Goal: Task Accomplishment & Management: Use online tool/utility

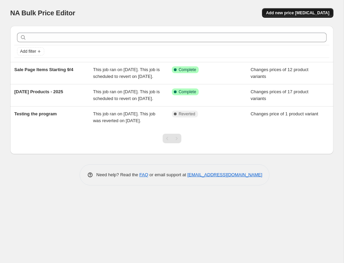
click at [286, 16] on button "Add new price [MEDICAL_DATA]" at bounding box center [297, 13] width 71 height 10
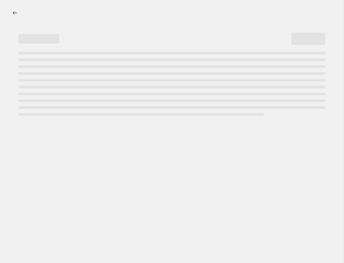
select select "percentage"
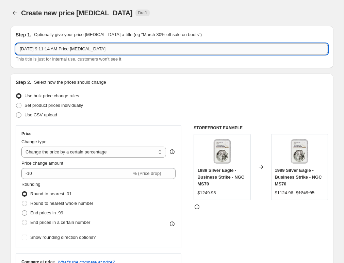
drag, startPoint x: 128, startPoint y: 49, endPoint x: -82, endPoint y: 30, distance: 211.3
click at [16, 43] on input "Sep 5, 2025, 9:11:14 AM Price change job" at bounding box center [172, 48] width 312 height 11
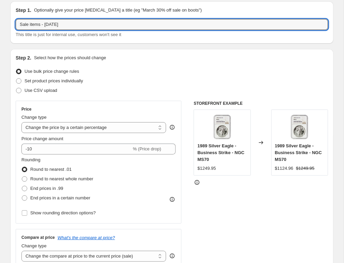
scroll to position [37, 0]
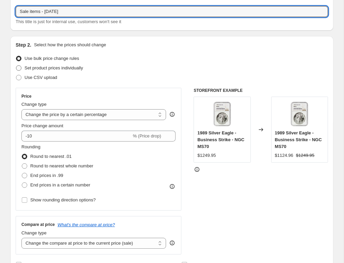
type input "Sale items - 9/11/2025"
click at [20, 69] on span at bounding box center [18, 67] width 5 height 5
click at [16, 66] on input "Set product prices individually" at bounding box center [16, 65] width 0 height 0
radio input "true"
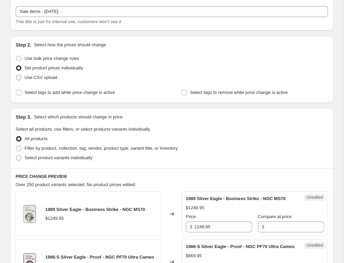
click at [19, 77] on span at bounding box center [18, 77] width 5 height 5
click at [16, 75] on input "Use CSV upload" at bounding box center [16, 75] width 0 height 0
radio input "true"
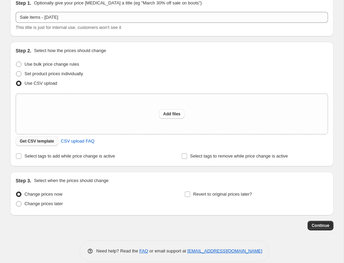
click at [42, 143] on span "Get CSV template" at bounding box center [37, 140] width 34 height 5
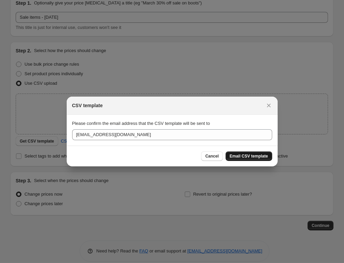
click at [242, 155] on span "Email CSV template" at bounding box center [248, 155] width 38 height 5
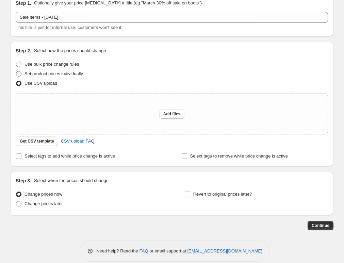
click at [17, 73] on span at bounding box center [18, 73] width 5 height 5
click at [16, 71] on input "Set product prices individually" at bounding box center [16, 71] width 0 height 0
radio input "true"
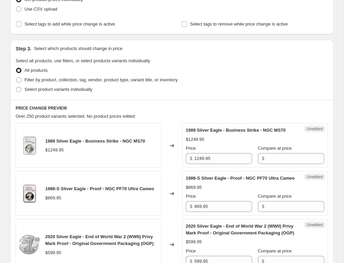
scroll to position [106, 0]
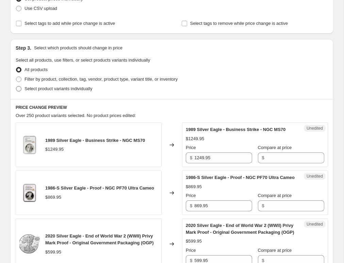
click at [17, 89] on span at bounding box center [18, 88] width 5 height 5
click at [16, 86] on input "Select product variants individually" at bounding box center [16, 86] width 0 height 0
radio input "true"
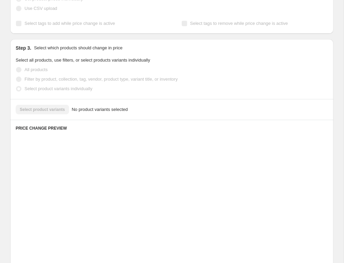
scroll to position [94, 0]
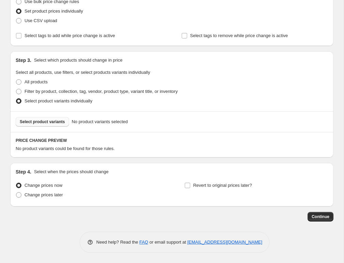
click at [51, 121] on span "Select product variants" at bounding box center [42, 121] width 45 height 5
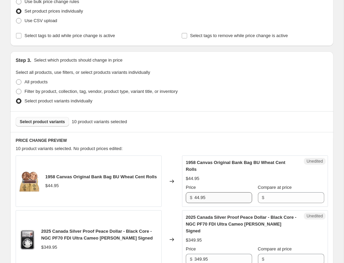
drag, startPoint x: 227, startPoint y: 196, endPoint x: 169, endPoint y: 199, distance: 57.8
click at [194, 199] on input "44.95" at bounding box center [223, 197] width 58 height 11
click at [294, 194] on input "Compare at price" at bounding box center [295, 197] width 58 height 11
paste input "Retrieving data. Wait a few seconds and try to cut or copy again."
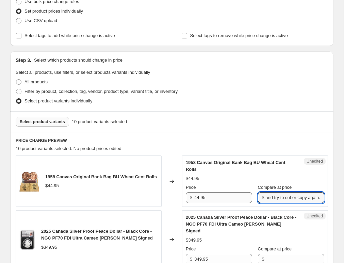
type input "Retrieving data. Wait a few seconds and try to cut or copy again."
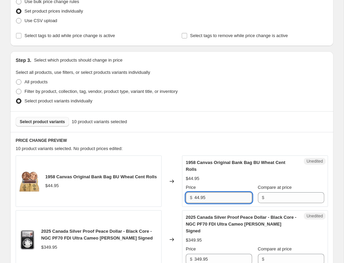
drag, startPoint x: 167, startPoint y: 197, endPoint x: 139, endPoint y: 196, distance: 27.9
click at [194, 196] on input "44.95" at bounding box center [223, 197] width 58 height 11
click at [291, 195] on input "Compare at price" at bounding box center [295, 197] width 58 height 11
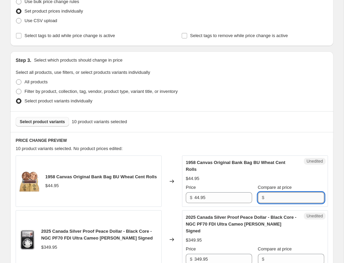
paste input "44.95"
type input "44.95"
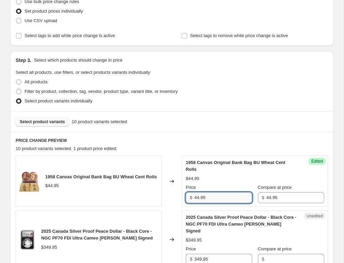
click at [194, 198] on input "44.95" at bounding box center [223, 197] width 58 height 11
paste input "35.96"
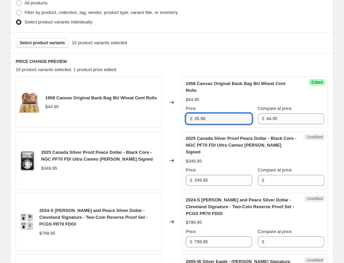
scroll to position [206, 0]
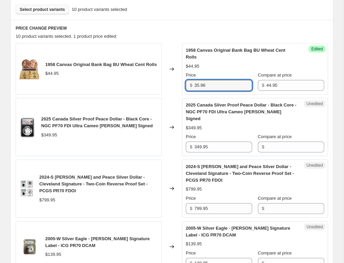
type input "35.96"
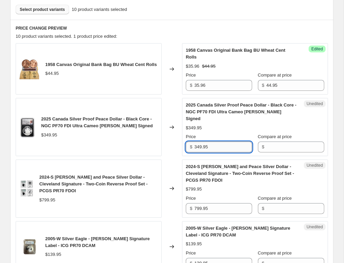
drag, startPoint x: 219, startPoint y: 140, endPoint x: 173, endPoint y: 137, distance: 45.9
click at [194, 141] on input "349.95" at bounding box center [223, 146] width 58 height 11
click at [301, 141] on input "Compare at price" at bounding box center [295, 146] width 58 height 11
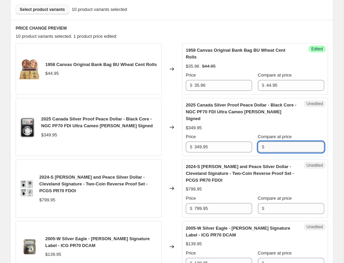
paste input "349.95"
type input "349.95"
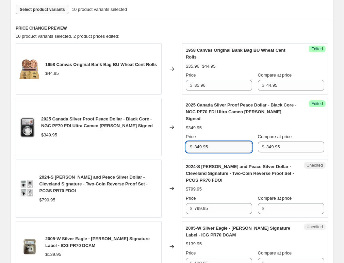
drag, startPoint x: 239, startPoint y: 141, endPoint x: 147, endPoint y: 136, distance: 91.3
click at [194, 141] on input "349.95" at bounding box center [223, 146] width 58 height 11
paste input "279.96"
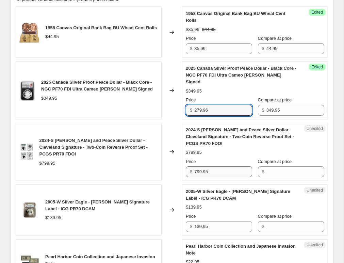
scroll to position [244, 0]
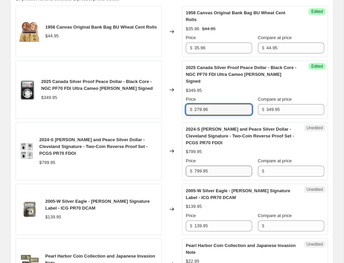
type input "279.96"
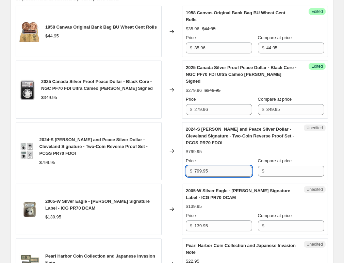
drag, startPoint x: 212, startPoint y: 164, endPoint x: 251, endPoint y: 164, distance: 39.8
click at [194, 166] on input "799.95" at bounding box center [223, 171] width 58 height 11
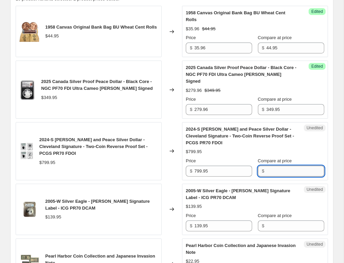
click at [293, 166] on input "Compare at price" at bounding box center [295, 171] width 58 height 11
paste input "799.95"
type input "799.95"
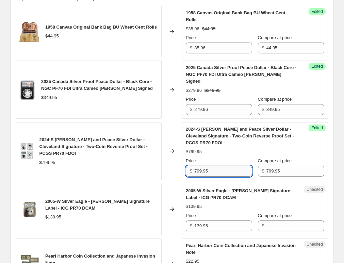
click at [219, 166] on input "799.95" at bounding box center [223, 171] width 58 height 11
paste input "679.9575"
drag, startPoint x: 226, startPoint y: 163, endPoint x: 137, endPoint y: 161, distance: 89.1
click at [194, 166] on input "799.95679.9575" at bounding box center [223, 171] width 58 height 11
paste input "text"
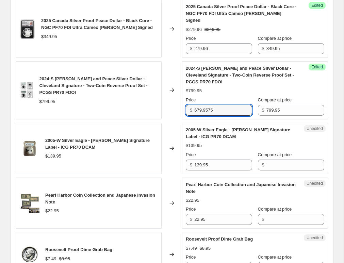
scroll to position [318, 0]
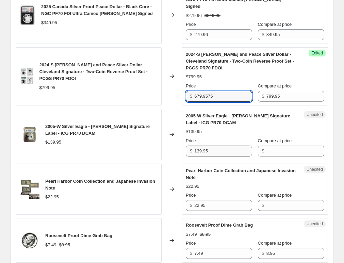
type input "679.9575"
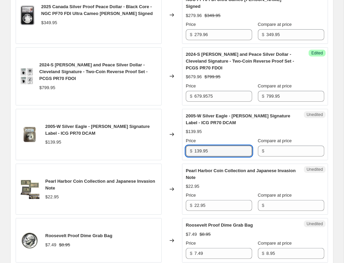
drag, startPoint x: 226, startPoint y: 146, endPoint x: 174, endPoint y: 144, distance: 51.7
click at [194, 145] on input "139.95" at bounding box center [223, 150] width 58 height 11
click at [293, 145] on input "Compare at price" at bounding box center [295, 150] width 58 height 11
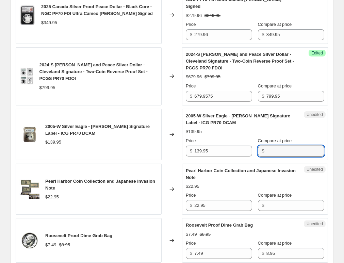
paste input "139.95"
type input "139.95"
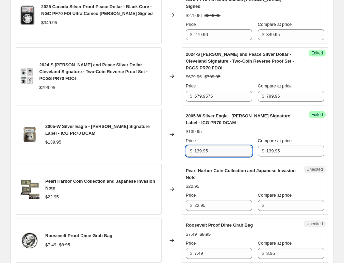
drag, startPoint x: 167, startPoint y: 140, endPoint x: 163, endPoint y: 139, distance: 4.2
click at [194, 145] on input "139.95" at bounding box center [223, 150] width 58 height 11
paste input "18.957"
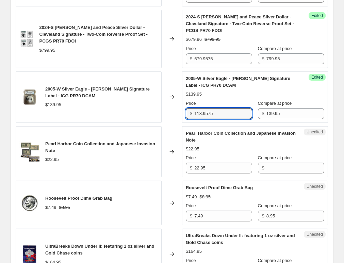
type input "118.9575"
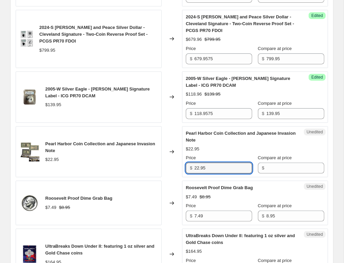
drag, startPoint x: 214, startPoint y: 162, endPoint x: 149, endPoint y: 157, distance: 65.1
click at [194, 162] on input "22.95" at bounding box center [223, 167] width 58 height 11
drag, startPoint x: 286, startPoint y: 160, endPoint x: 273, endPoint y: 159, distance: 13.3
click at [273, 162] on input "Compare at price" at bounding box center [295, 167] width 58 height 11
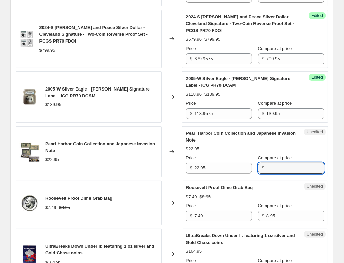
paste input "22.95"
type input "22.95"
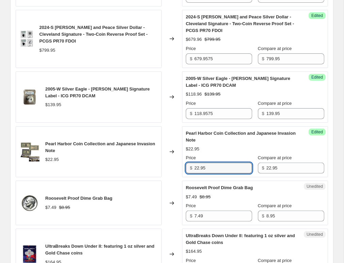
drag, startPoint x: 214, startPoint y: 161, endPoint x: 122, endPoint y: 151, distance: 93.0
click at [194, 162] on input "22.95" at bounding box center [223, 167] width 58 height 11
paste input "19.507"
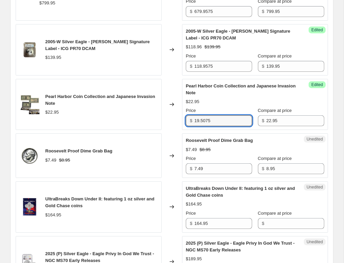
scroll to position [431, 0]
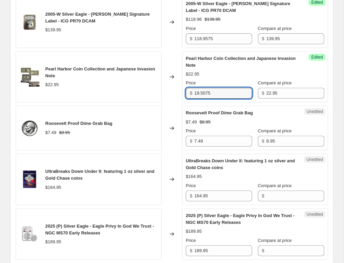
type input "19.5075"
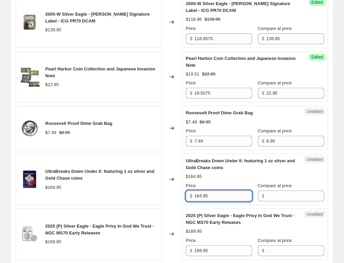
click at [231, 190] on input "164.95" at bounding box center [223, 195] width 58 height 11
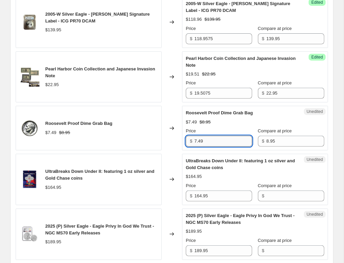
drag, startPoint x: 214, startPoint y: 134, endPoint x: 163, endPoint y: 136, distance: 51.7
click at [194, 136] on input "7.49" at bounding box center [223, 141] width 58 height 11
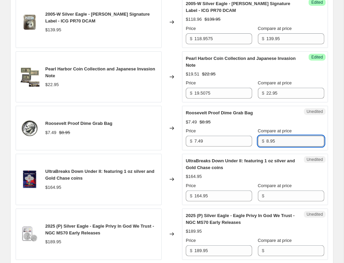
drag, startPoint x: 300, startPoint y: 137, endPoint x: 229, endPoint y: 135, distance: 70.7
click at [266, 136] on input "8.95" at bounding box center [295, 141] width 58 height 11
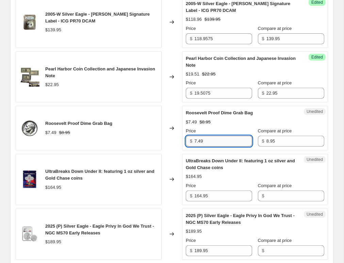
drag, startPoint x: 220, startPoint y: 134, endPoint x: 151, endPoint y: 133, distance: 69.0
click at [194, 136] on input "7.49" at bounding box center [223, 141] width 58 height 11
paste input "16"
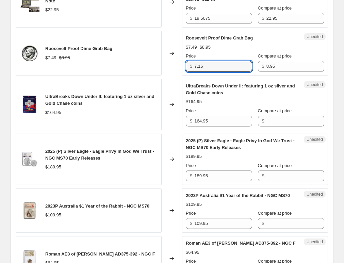
scroll to position [543, 0]
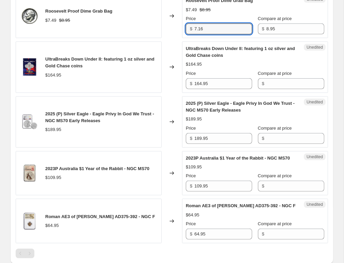
type input "7.16"
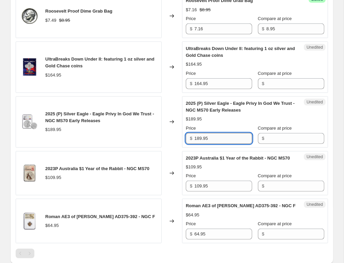
drag, startPoint x: 209, startPoint y: 135, endPoint x: 152, endPoint y: 130, distance: 57.6
click at [194, 133] on input "189.95" at bounding box center [223, 138] width 58 height 11
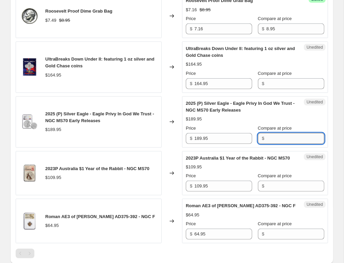
click at [303, 133] on input "Compare at price" at bounding box center [295, 138] width 58 height 11
paste input "189.95"
type input "189.95"
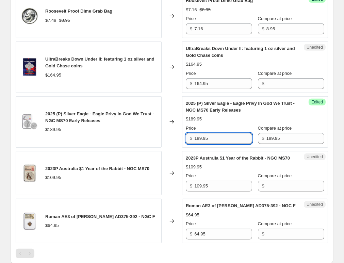
drag, startPoint x: 224, startPoint y: 129, endPoint x: 111, endPoint y: 124, distance: 113.3
click at [194, 133] on input "189.95" at bounding box center [223, 138] width 58 height 11
paste input "51.96"
type input "151.96"
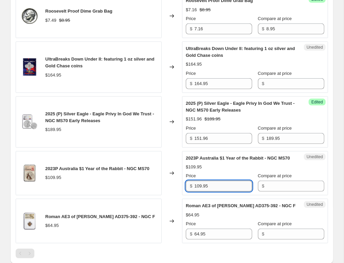
drag, startPoint x: 218, startPoint y: 177, endPoint x: 125, endPoint y: 174, distance: 92.8
click at [194, 180] on input "109.95" at bounding box center [223, 185] width 58 height 11
click at [288, 180] on input "Compare at price" at bounding box center [295, 185] width 58 height 11
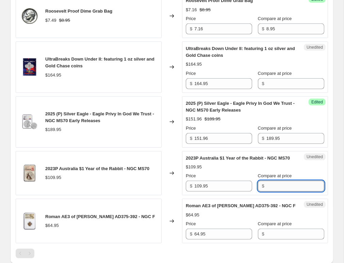
paste input "109.95"
type input "109.95"
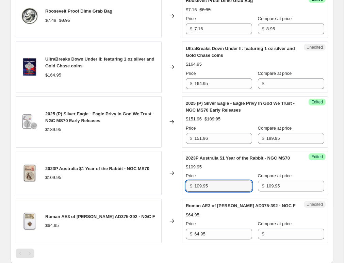
drag, startPoint x: 212, startPoint y: 179, endPoint x: 107, endPoint y: 167, distance: 105.6
click at [194, 180] on input "109.95" at bounding box center [223, 185] width 58 height 11
paste input "93.457"
type input "93.4575"
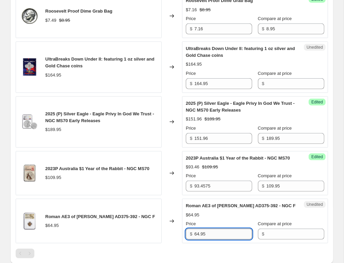
drag, startPoint x: 215, startPoint y: 228, endPoint x: 117, endPoint y: 212, distance: 99.2
click at [194, 228] on input "64.95" at bounding box center [223, 233] width 58 height 11
click at [286, 228] on input "Compare at price" at bounding box center [295, 233] width 58 height 11
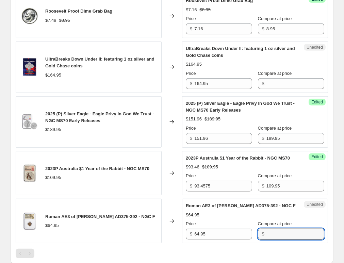
paste input "64.95"
type input "64.95"
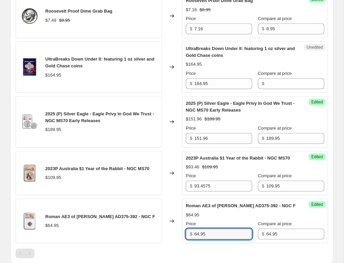
drag, startPoint x: 225, startPoint y: 226, endPoint x: 103, endPoint y: 203, distance: 123.8
click at [194, 228] on input "64.95" at bounding box center [223, 233] width 58 height 11
paste input "55.207"
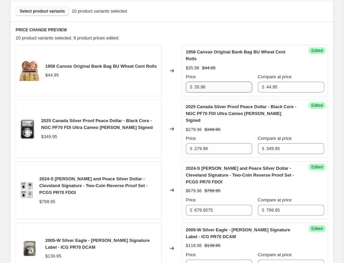
scroll to position [206, 0]
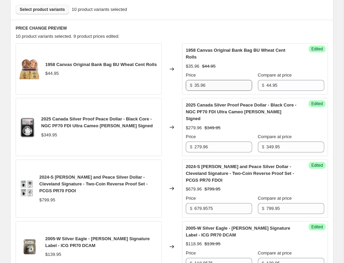
type input "55.2075"
drag, startPoint x: 208, startPoint y: 85, endPoint x: 202, endPoint y: 86, distance: 6.1
click at [202, 86] on input "35.96" at bounding box center [223, 85] width 58 height 11
type input "35.95"
drag, startPoint x: 211, startPoint y: 138, endPoint x: 204, endPoint y: 139, distance: 7.5
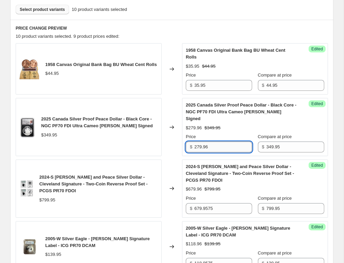
click at [204, 141] on input "279.96" at bounding box center [223, 146] width 58 height 11
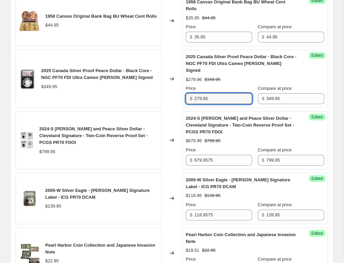
scroll to position [318, 0]
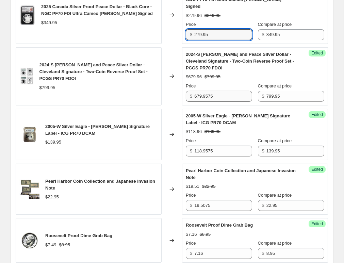
type input "279.95"
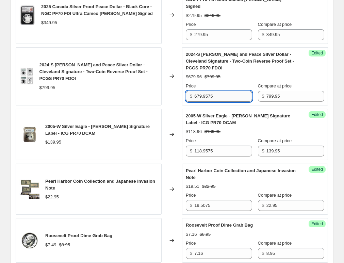
drag, startPoint x: 220, startPoint y: 88, endPoint x: 208, endPoint y: 87, distance: 11.3
click at [209, 91] on input "679.9575" at bounding box center [223, 96] width 58 height 11
type input "679.95"
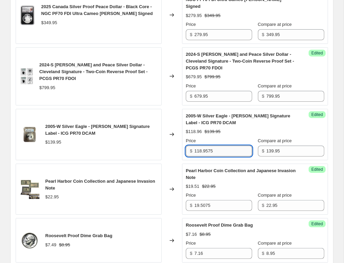
drag, startPoint x: 220, startPoint y: 143, endPoint x: 208, endPoint y: 144, distance: 11.9
click at [208, 145] on input "118.9575" at bounding box center [223, 150] width 58 height 11
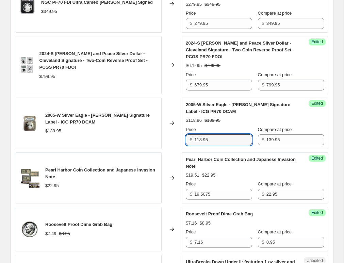
scroll to position [431, 0]
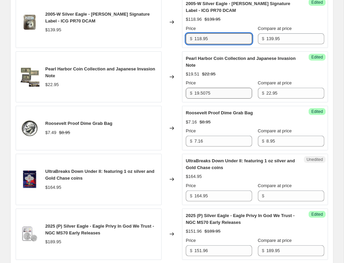
type input "118.95"
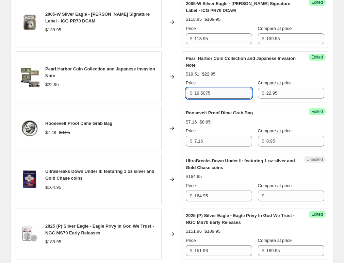
drag, startPoint x: 212, startPoint y: 86, endPoint x: 201, endPoint y: 84, distance: 11.4
click at [201, 88] on input "19.5075" at bounding box center [223, 93] width 58 height 11
type input "19.95"
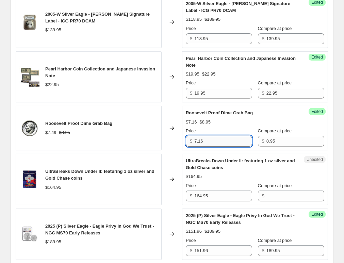
drag, startPoint x: 202, startPoint y: 135, endPoint x: 198, endPoint y: 135, distance: 3.7
click at [198, 136] on input "7.16" at bounding box center [223, 141] width 58 height 11
type input "7.49"
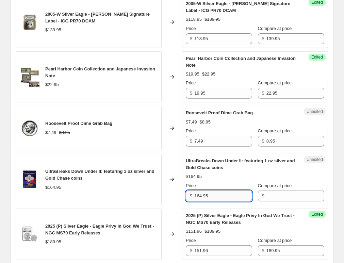
drag, startPoint x: 220, startPoint y: 188, endPoint x: 203, endPoint y: 193, distance: 17.2
click at [203, 193] on input "164.95" at bounding box center [223, 195] width 58 height 11
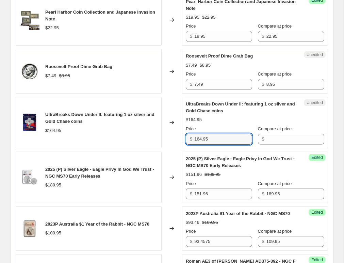
scroll to position [505, 0]
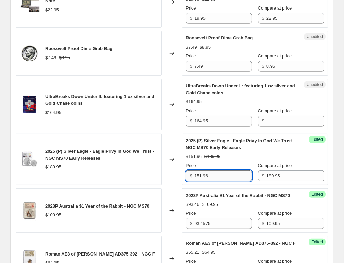
drag, startPoint x: 211, startPoint y: 167, endPoint x: 203, endPoint y: 170, distance: 8.8
click at [203, 170] on input "151.96" at bounding box center [223, 175] width 58 height 11
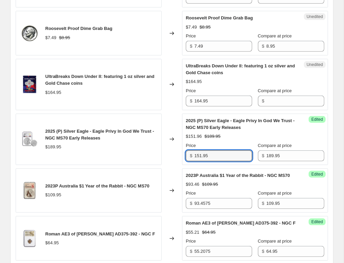
scroll to position [543, 0]
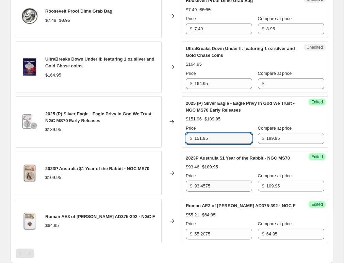
type input "151.95"
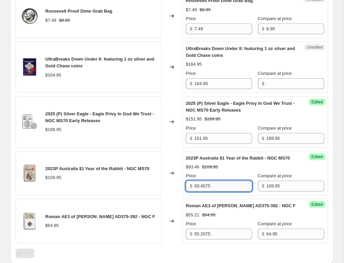
drag, startPoint x: 214, startPoint y: 179, endPoint x: 202, endPoint y: 179, distance: 12.9
click at [202, 180] on input "93.4575" at bounding box center [223, 185] width 58 height 11
type input "93.95"
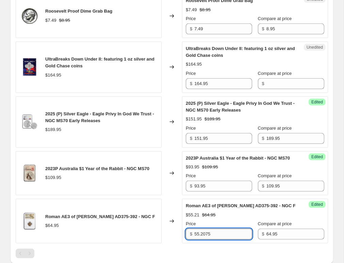
drag, startPoint x: 212, startPoint y: 227, endPoint x: 201, endPoint y: 227, distance: 11.2
click at [201, 228] on input "55.2075" at bounding box center [223, 233] width 58 height 11
type input "55.95"
click at [157, 223] on div "Roman AE3 of Valentinian II AD375-392 - NGC F $64.95" at bounding box center [89, 220] width 146 height 45
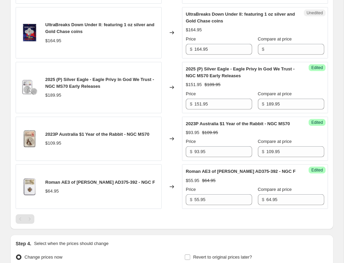
scroll to position [641, 0]
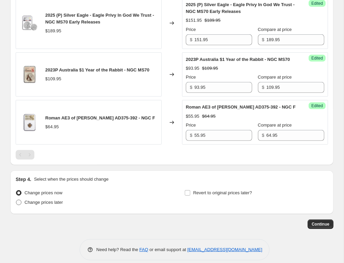
click at [16, 199] on span at bounding box center [18, 201] width 5 height 5
click at [16, 199] on input "Change prices later" at bounding box center [16, 199] width 0 height 0
radio input "true"
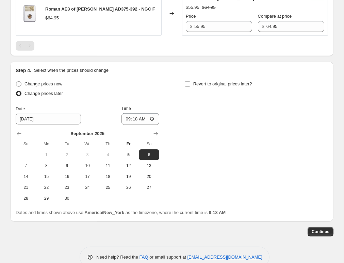
scroll to position [753, 0]
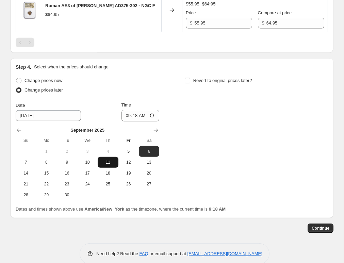
click at [107, 159] on span "11" at bounding box center [107, 161] width 15 height 5
type input "9/11/2025"
click at [186, 78] on input "Revert to original prices later?" at bounding box center [187, 80] width 5 height 5
checkbox input "true"
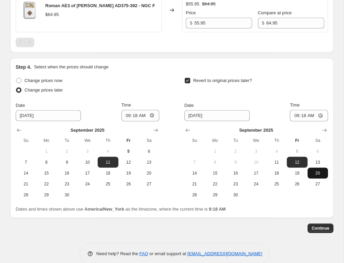
click at [311, 170] on span "20" at bounding box center [317, 172] width 15 height 5
type input "9/20/2025"
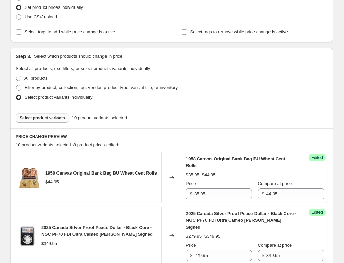
scroll to position [43, 0]
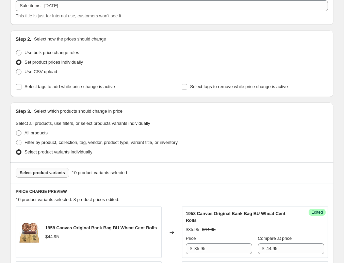
click at [15, 87] on div "Step 2. Select how the prices should change Use bulk price change rules Set pro…" at bounding box center [171, 63] width 323 height 67
click at [19, 87] on input "Select tags to add while price change is active" at bounding box center [18, 86] width 5 height 5
checkbox input "true"
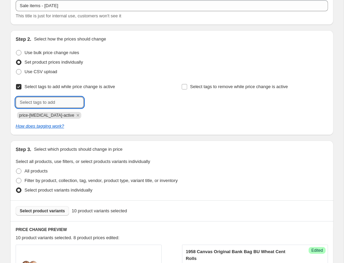
click at [65, 105] on input "text" at bounding box center [50, 102] width 68 height 11
drag, startPoint x: 61, startPoint y: 102, endPoint x: -45, endPoint y: 99, distance: 105.4
click at [16, 99] on input "on-sale" at bounding box center [50, 102] width 68 height 11
type input "on sale"
click at [106, 102] on span "on sale" at bounding box center [106, 101] width 14 height 5
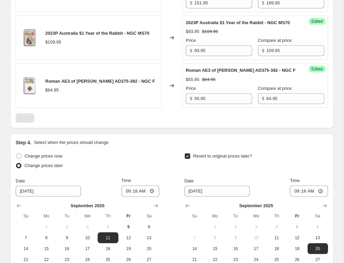
scroll to position [795, 0]
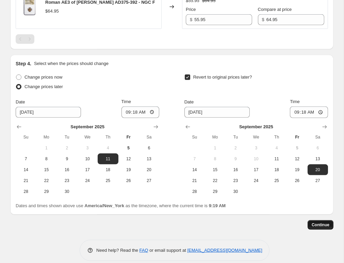
click at [316, 222] on span "Continue" at bounding box center [320, 224] width 18 height 5
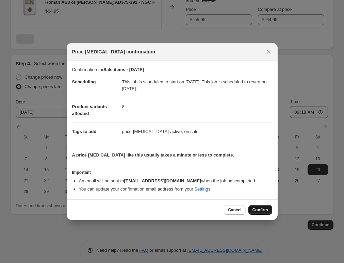
click at [261, 210] on span "Confirm" at bounding box center [260, 209] width 16 height 5
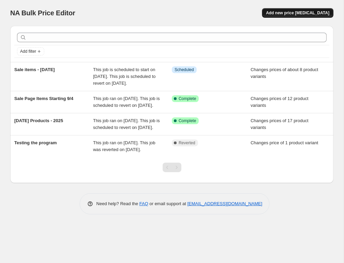
click at [291, 14] on span "Add new price change job" at bounding box center [297, 12] width 63 height 5
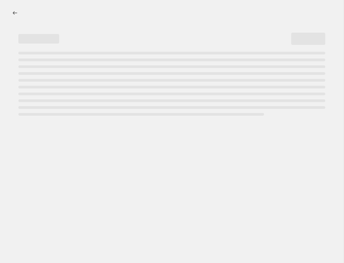
select select "percentage"
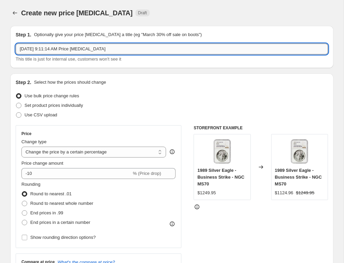
drag, startPoint x: 149, startPoint y: 47, endPoint x: -82, endPoint y: 52, distance: 230.5
click at [16, 52] on input "Sep 5, 2025, 9:11:14 AM Price change job" at bounding box center [172, 48] width 312 height 11
type input "S"
type input "O"
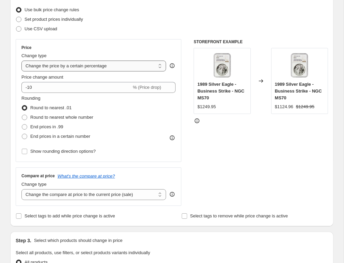
scroll to position [75, 0]
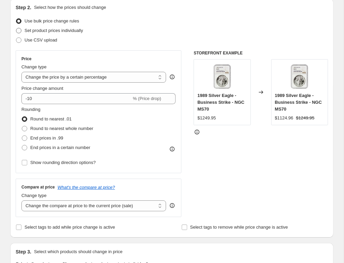
type input "Sale Items 9/18/25"
click at [20, 32] on span at bounding box center [18, 30] width 5 height 5
click at [16, 28] on input "Set product prices individually" at bounding box center [16, 28] width 0 height 0
radio input "true"
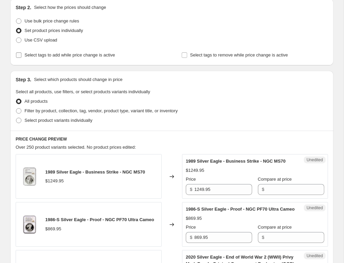
click at [19, 55] on input "Select tags to add while price change is active" at bounding box center [18, 54] width 5 height 5
checkbox input "true"
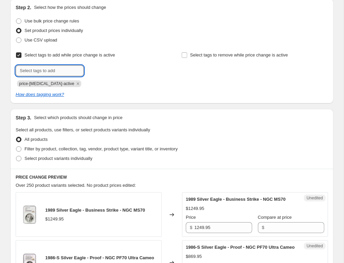
click at [46, 73] on input "text" at bounding box center [50, 70] width 68 height 11
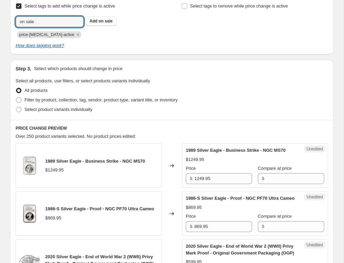
scroll to position [187, 0]
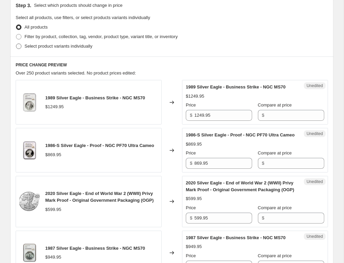
type input "on sale"
click at [18, 47] on span at bounding box center [18, 45] width 5 height 5
click at [16, 44] on input "Select product variants individually" at bounding box center [16, 43] width 0 height 0
radio input "true"
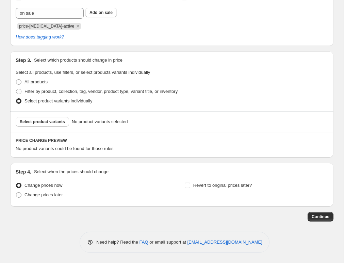
scroll to position [132, 0]
click at [55, 122] on span "Select product variants" at bounding box center [42, 121] width 45 height 5
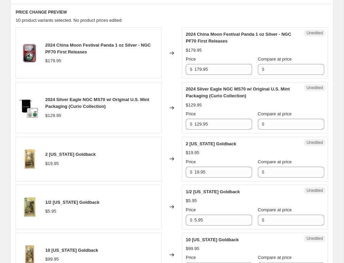
scroll to position [244, 0]
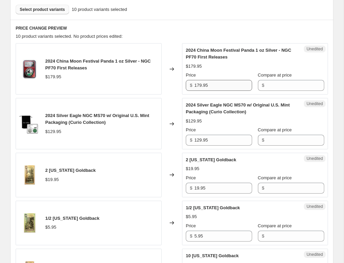
drag, startPoint x: 209, startPoint y: 83, endPoint x: 172, endPoint y: 81, distance: 37.1
click at [194, 81] on input "179.95" at bounding box center [223, 85] width 58 height 11
click at [281, 84] on input "Compare at price" at bounding box center [295, 85] width 58 height 11
paste input "esuzara@coinstv.net"
type input "esuzara@coinstv.net"
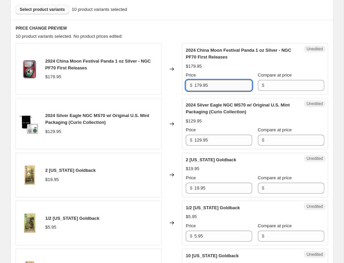
drag, startPoint x: 242, startPoint y: 82, endPoint x: 111, endPoint y: 86, distance: 130.9
click at [194, 86] on input "179.95" at bounding box center [223, 85] width 58 height 11
click at [291, 87] on input "Compare at price" at bounding box center [295, 85] width 58 height 11
paste input "179.95"
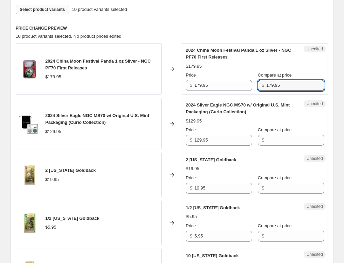
type input "179.95"
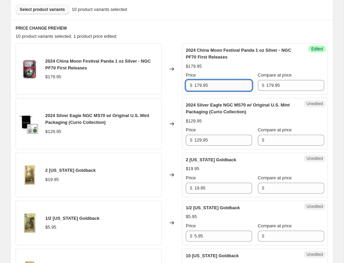
drag, startPoint x: 191, startPoint y: 84, endPoint x: 126, endPoint y: 84, distance: 65.2
click at [194, 84] on input "179.95" at bounding box center [223, 85] width 58 height 11
paste input "52.957"
type input "152.9575"
drag, startPoint x: 209, startPoint y: 139, endPoint x: 163, endPoint y: 138, distance: 45.9
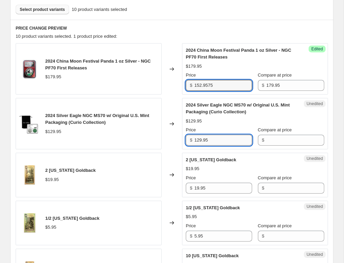
click at [194, 138] on input "129.95" at bounding box center [223, 140] width 58 height 11
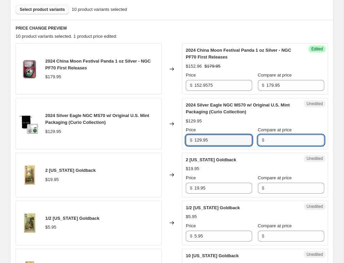
click at [305, 140] on input "Compare at price" at bounding box center [295, 140] width 58 height 11
paste input "129.95"
type input "129.95"
drag, startPoint x: 222, startPoint y: 141, endPoint x: 136, endPoint y: 139, distance: 86.0
click at [194, 139] on input "129.95" at bounding box center [223, 140] width 58 height 11
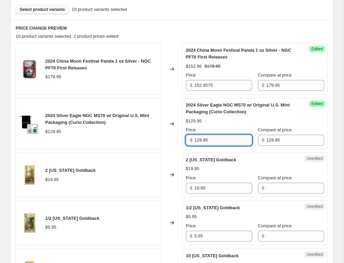
paste input "10.457"
type input "110.4575"
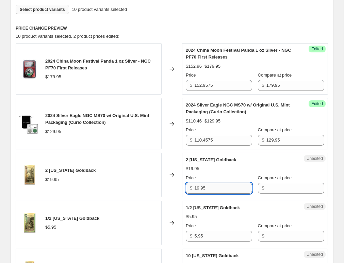
drag, startPoint x: 236, startPoint y: 189, endPoint x: 245, endPoint y: 188, distance: 9.2
click at [194, 184] on input "19.95" at bounding box center [223, 187] width 58 height 11
click at [312, 189] on input "Compare at price" at bounding box center [295, 187] width 58 height 11
paste input "19.95"
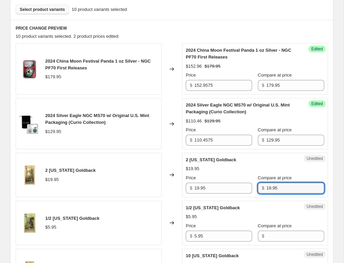
type input "19.95"
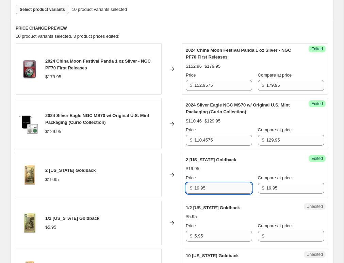
drag, startPoint x: 225, startPoint y: 187, endPoint x: 128, endPoint y: 183, distance: 96.3
click at [194, 183] on input "19.95" at bounding box center [223, 187] width 58 height 11
paste input "6.957"
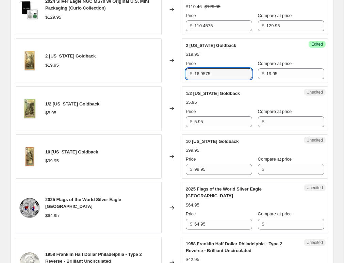
scroll to position [356, 0]
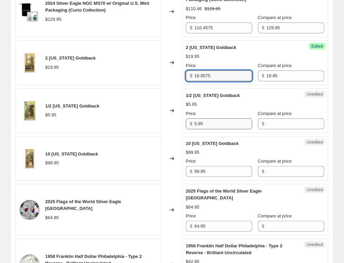
type input "16.9575"
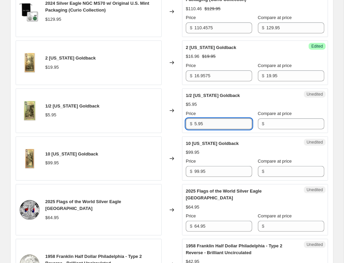
click at [194, 118] on input "5.95" at bounding box center [223, 123] width 58 height 11
click at [309, 125] on input "Compare at price" at bounding box center [295, 123] width 58 height 11
paste input "5.95"
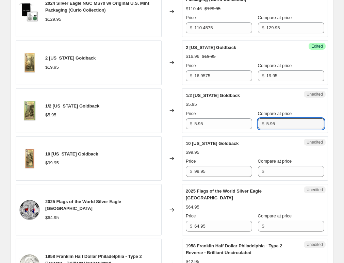
type input "5.95"
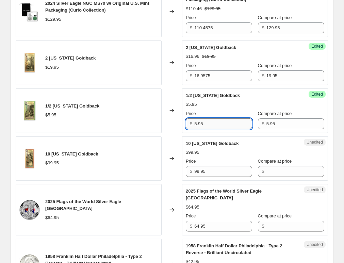
drag, startPoint x: 162, startPoint y: 125, endPoint x: 124, endPoint y: 124, distance: 38.4
click at [194, 124] on input "5.95" at bounding box center [223, 123] width 58 height 11
paste input "4.76"
type input "4.76"
drag, startPoint x: 220, startPoint y: 170, endPoint x: 136, endPoint y: 165, distance: 84.1
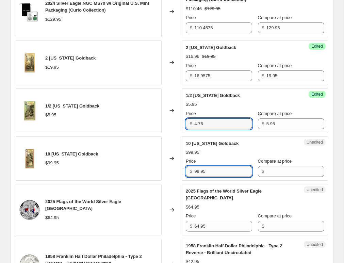
click at [194, 166] on input "99.95" at bounding box center [223, 171] width 58 height 11
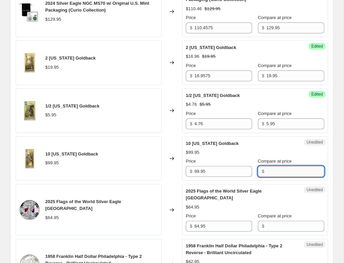
click at [278, 169] on input "Compare at price" at bounding box center [295, 171] width 58 height 11
paste input "99.95"
type input "99.95"
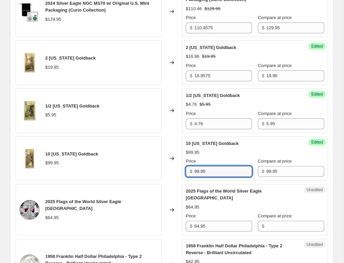
drag, startPoint x: 216, startPoint y: 170, endPoint x: 122, endPoint y: 169, distance: 94.1
click at [194, 169] on input "99.95" at bounding box center [223, 171] width 58 height 11
paste input "84.957"
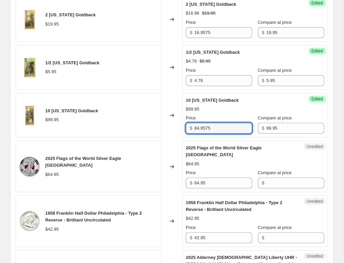
scroll to position [431, 0]
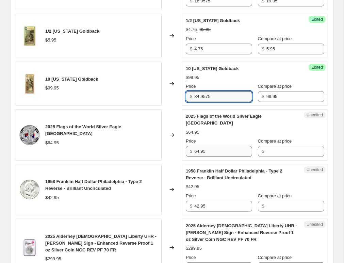
type input "84.9575"
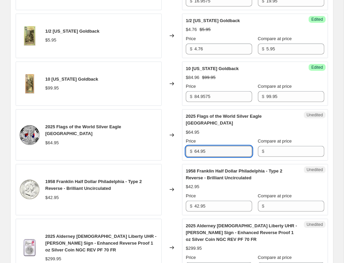
drag, startPoint x: 216, startPoint y: 146, endPoint x: 159, endPoint y: 144, distance: 57.5
click at [194, 146] on input "64.95" at bounding box center [223, 151] width 58 height 11
click at [297, 146] on input "Compare at price" at bounding box center [295, 151] width 58 height 11
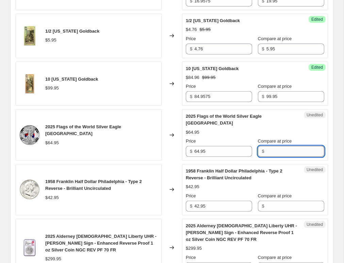
paste input "64.95"
type input "64.95"
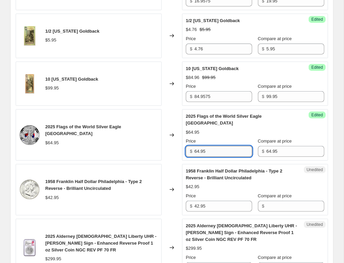
drag, startPoint x: 204, startPoint y: 143, endPoint x: 118, endPoint y: 142, distance: 85.7
click at [194, 146] on input "64.95" at bounding box center [223, 151] width 58 height 11
paste input "55.207"
type input "55.2075"
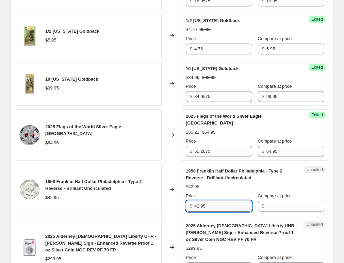
drag, startPoint x: 202, startPoint y: 201, endPoint x: 126, endPoint y: 201, distance: 76.5
click at [194, 201] on input "42.95" at bounding box center [223, 206] width 58 height 11
click at [284, 201] on input "Compare at price" at bounding box center [295, 206] width 58 height 11
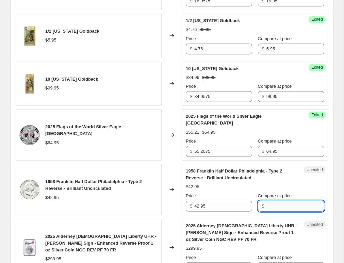
paste input "42.95"
type input "42.95"
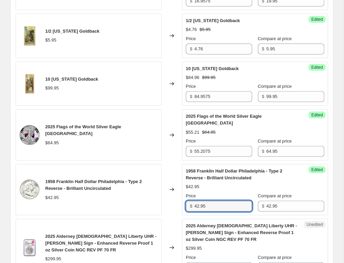
drag, startPoint x: 162, startPoint y: 199, endPoint x: 128, endPoint y: 199, distance: 33.6
click at [194, 201] on input "42.95" at bounding box center [223, 206] width 58 height 11
paste input "36.507"
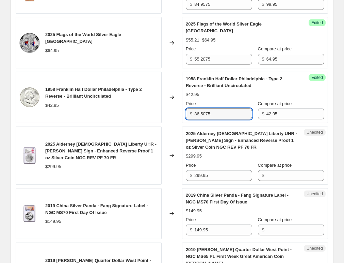
scroll to position [543, 0]
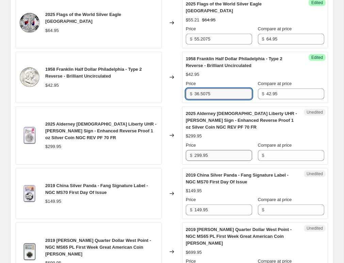
type input "36.5075"
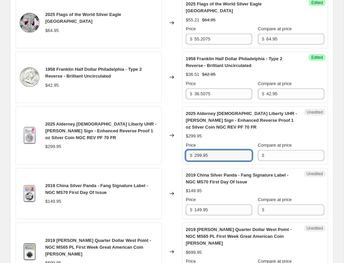
drag, startPoint x: 197, startPoint y: 147, endPoint x: 149, endPoint y: 153, distance: 48.7
click at [194, 153] on input "299.95" at bounding box center [223, 155] width 58 height 11
drag, startPoint x: 222, startPoint y: 148, endPoint x: 148, endPoint y: 147, distance: 73.8
click at [194, 150] on input "299.95" at bounding box center [223, 155] width 58 height 11
drag, startPoint x: 280, startPoint y: 141, endPoint x: 280, endPoint y: 146, distance: 5.1
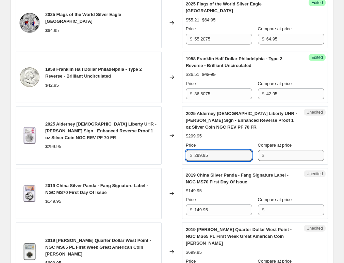
click at [280, 142] on div "Compare at price $" at bounding box center [291, 151] width 66 height 19
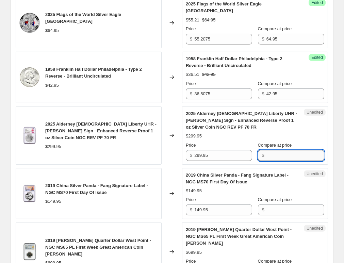
click at [280, 150] on input "Compare at price" at bounding box center [295, 155] width 58 height 11
paste input "299.95"
type input "299.95"
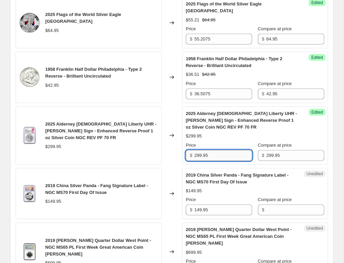
drag, startPoint x: 221, startPoint y: 146, endPoint x: 153, endPoint y: 146, distance: 68.0
click at [194, 150] on input "299.95" at bounding box center [223, 155] width 58 height 11
paste input "54.957"
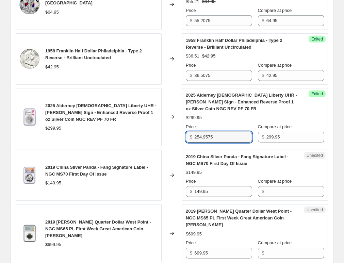
scroll to position [581, 0]
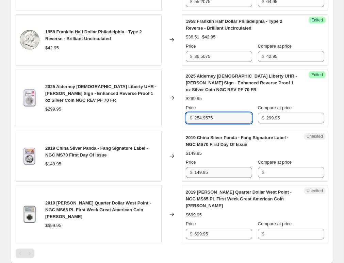
type input "254.9575"
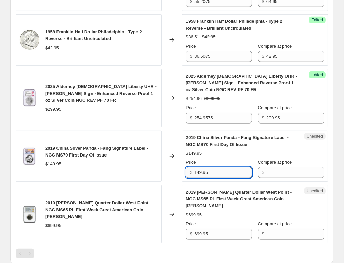
drag, startPoint x: 212, startPoint y: 164, endPoint x: 174, endPoint y: 165, distance: 38.4
click at [194, 167] on input "149.95" at bounding box center [223, 172] width 58 height 11
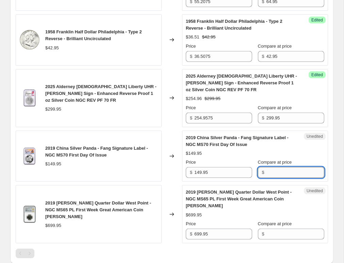
click at [305, 167] on input "Compare at price" at bounding box center [295, 172] width 58 height 11
paste input "149.95"
type input "149.95"
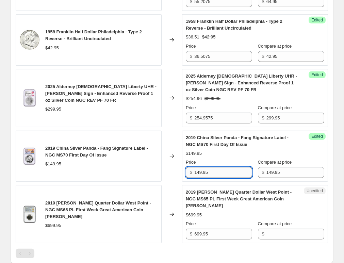
drag, startPoint x: 231, startPoint y: 165, endPoint x: 73, endPoint y: 166, distance: 157.7
click at [194, 167] on input "149.95" at bounding box center [223, 172] width 58 height 11
paste input "27.457"
type input "127.4575"
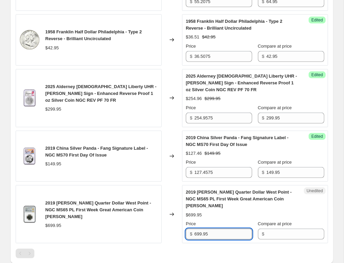
drag, startPoint x: 227, startPoint y: 219, endPoint x: 147, endPoint y: 221, distance: 80.2
click at [194, 228] on input "699.95" at bounding box center [223, 233] width 58 height 11
click at [292, 228] on input "Compare at price" at bounding box center [295, 233] width 58 height 11
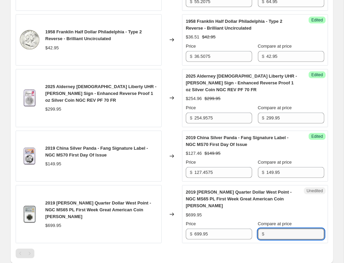
paste input "699.95"
type input "699.95"
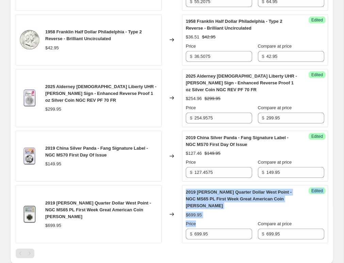
drag, startPoint x: 244, startPoint y: 214, endPoint x: 160, endPoint y: 215, distance: 84.6
click at [160, 215] on div "2019 Lowell Quarter Dollar West Point - NGC MS65 PL First Week Great American C…" at bounding box center [172, 214] width 312 height 58
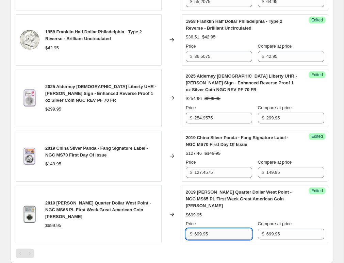
drag, startPoint x: 226, startPoint y: 221, endPoint x: 157, endPoint y: 215, distance: 69.2
click at [194, 228] on input "699.95" at bounding box center [223, 233] width 58 height 11
paste input "559.96"
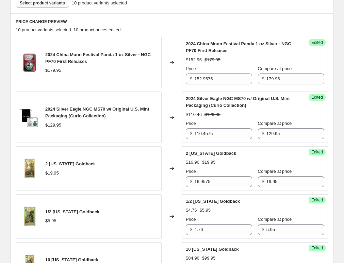
scroll to position [170, 0]
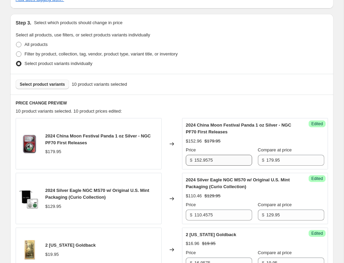
type input "559.96"
drag, startPoint x: 205, startPoint y: 162, endPoint x: 209, endPoint y: 161, distance: 4.1
click at [209, 161] on input "152.9575" at bounding box center [223, 160] width 58 height 11
type input "152.95"
drag, startPoint x: 204, startPoint y: 215, endPoint x: 224, endPoint y: 217, distance: 20.5
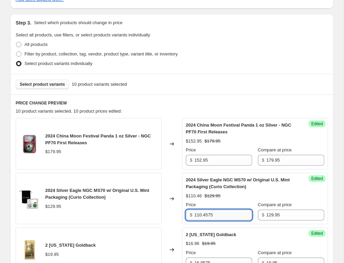
click at [224, 217] on input "110.4575" at bounding box center [223, 214] width 58 height 11
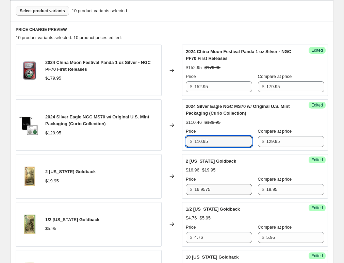
scroll to position [244, 0]
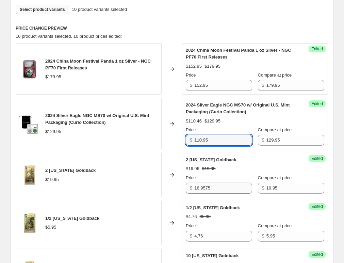
type input "110.95"
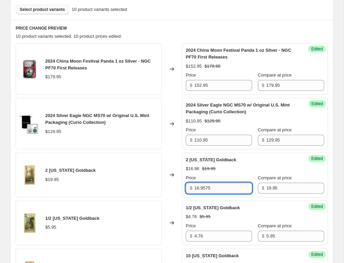
drag, startPoint x: 245, startPoint y: 193, endPoint x: 304, endPoint y: 194, distance: 59.2
click at [252, 193] on input "16.9575" at bounding box center [223, 187] width 58 height 11
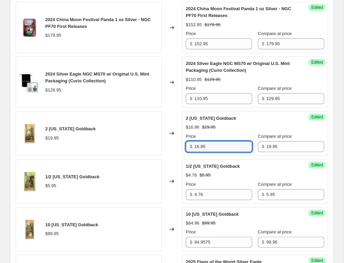
scroll to position [319, 0]
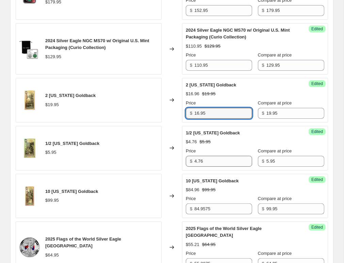
type input "16.95"
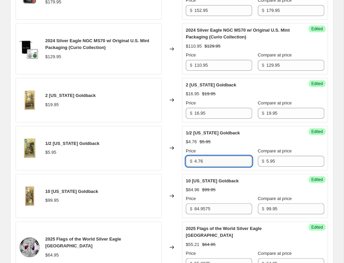
drag, startPoint x: 199, startPoint y: 162, endPoint x: 235, endPoint y: 166, distance: 35.8
click at [238, 165] on input "4.76" at bounding box center [223, 161] width 58 height 11
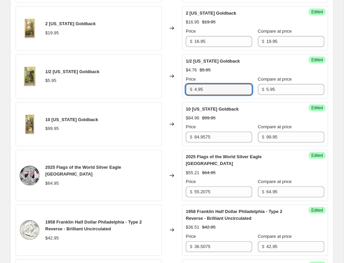
scroll to position [394, 0]
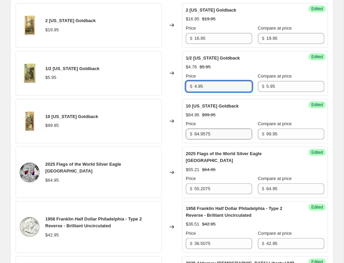
type input "4.95"
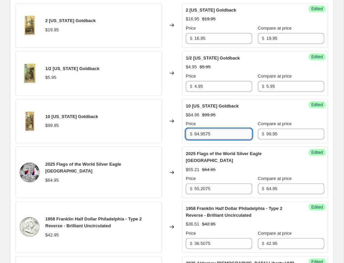
drag, startPoint x: 208, startPoint y: 133, endPoint x: 250, endPoint y: 135, distance: 42.2
click at [250, 135] on input "84.9575" at bounding box center [223, 133] width 58 height 11
type input "84.95"
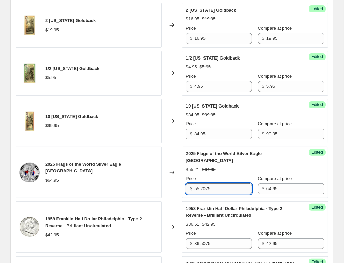
drag, startPoint x: 203, startPoint y: 182, endPoint x: 266, endPoint y: 185, distance: 63.6
click at [252, 185] on input "55.2075" at bounding box center [223, 188] width 58 height 11
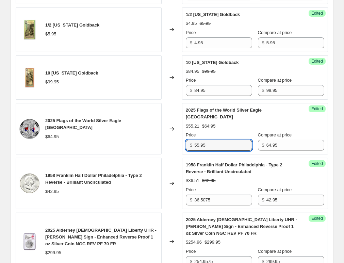
scroll to position [506, 0]
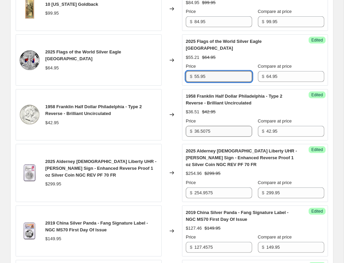
type input "55.95"
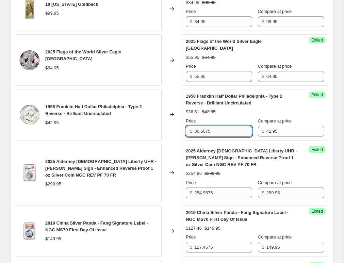
drag, startPoint x: 201, startPoint y: 123, endPoint x: 261, endPoint y: 128, distance: 60.3
click at [252, 128] on input "36.5075" at bounding box center [223, 131] width 58 height 11
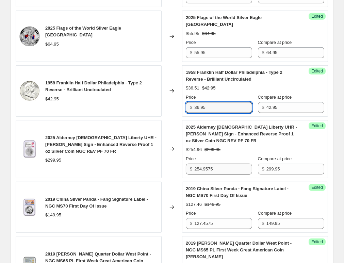
scroll to position [543, 0]
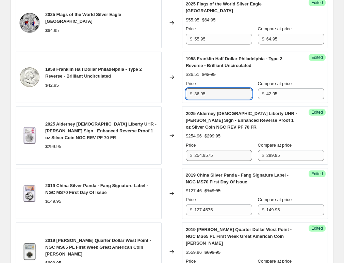
type input "36.95"
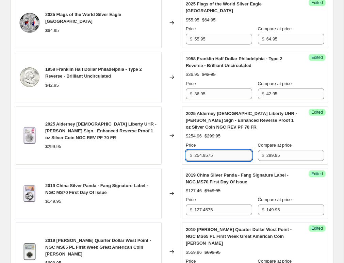
drag, startPoint x: 210, startPoint y: 149, endPoint x: 260, endPoint y: 152, distance: 50.4
click at [252, 152] on input "254.9575" at bounding box center [223, 155] width 58 height 11
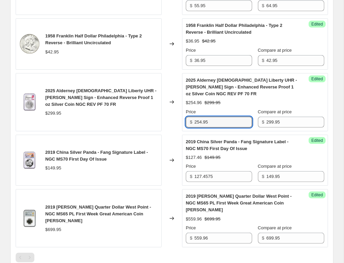
scroll to position [581, 0]
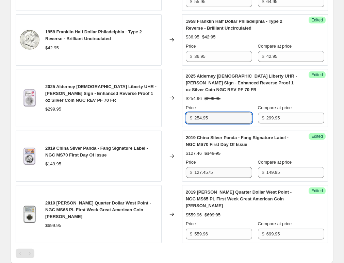
type input "254.95"
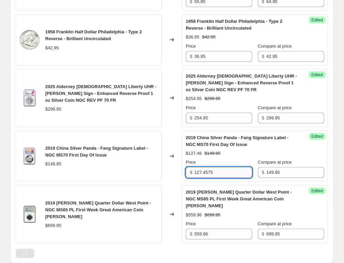
drag, startPoint x: 209, startPoint y: 165, endPoint x: 237, endPoint y: 168, distance: 27.3
click at [237, 168] on input "127.4575" at bounding box center [223, 172] width 58 height 11
drag, startPoint x: 205, startPoint y: 166, endPoint x: 229, endPoint y: 167, distance: 24.5
click at [229, 167] on input "127.45" at bounding box center [223, 172] width 58 height 11
type input "127.95"
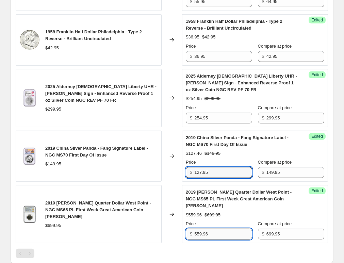
click at [227, 228] on input "559.96" at bounding box center [223, 233] width 58 height 11
drag, startPoint x: 204, startPoint y: 221, endPoint x: 258, endPoint y: 223, distance: 53.7
click at [252, 228] on input "559.96" at bounding box center [223, 233] width 58 height 11
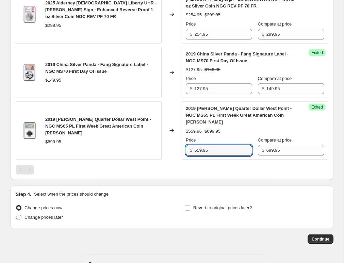
scroll to position [673, 0]
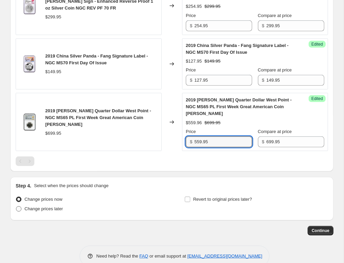
type input "559.95"
click at [19, 206] on span at bounding box center [18, 208] width 5 height 5
click at [16, 206] on input "Change prices later" at bounding box center [16, 206] width 0 height 0
radio input "true"
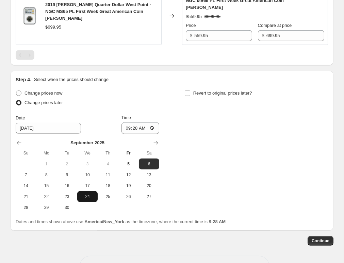
scroll to position [788, 0]
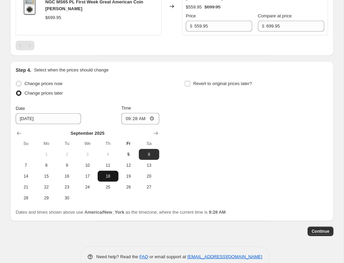
click at [109, 173] on span "18" at bounding box center [107, 175] width 15 height 5
type input "9/18/2025"
click at [187, 81] on input "Revert to original prices later?" at bounding box center [187, 83] width 5 height 5
checkbox input "true"
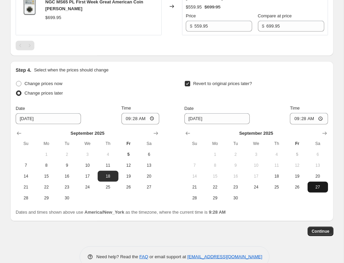
click at [315, 184] on span "27" at bounding box center [317, 186] width 15 height 5
type input "9/27/2025"
click at [326, 228] on span "Continue" at bounding box center [320, 230] width 18 height 5
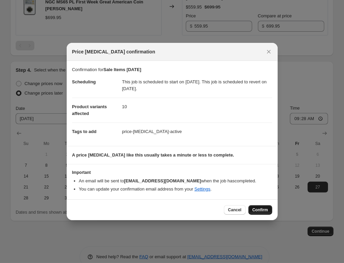
click at [257, 210] on span "Confirm" at bounding box center [260, 209] width 16 height 5
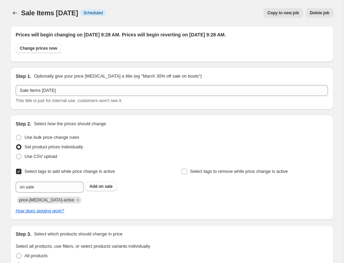
scroll to position [788, 0]
